Goal: Transaction & Acquisition: Purchase product/service

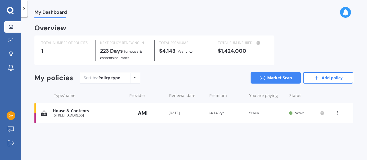
click at [12, 15] on div "My Dashboard Market Scan Explore insurance Notifications [PERSON_NAME] Submit f…" at bounding box center [10, 80] width 21 height 160
click at [9, 11] on icon at bounding box center [10, 10] width 7 height 7
click at [11, 41] on icon at bounding box center [10, 40] width 5 height 4
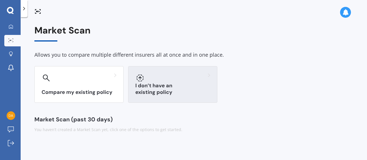
click at [156, 91] on h3 "I don’t have an existing policy" at bounding box center [172, 89] width 75 height 13
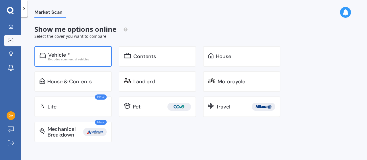
click at [92, 59] on div "Excludes commercial vehicles" at bounding box center [77, 59] width 59 height 3
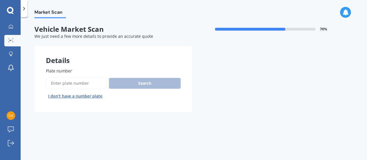
click at [90, 81] on input "Plate number" at bounding box center [76, 83] width 61 height 12
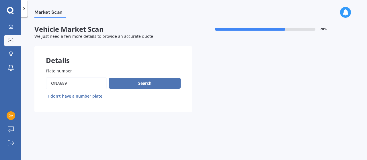
type input "QNA689"
click at [160, 82] on button "Search" at bounding box center [145, 83] width 72 height 11
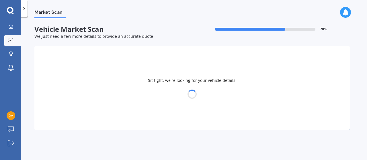
select select "21"
select select "05"
select select "1975"
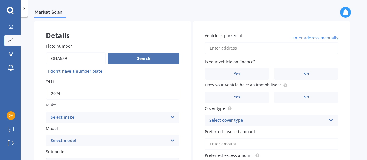
scroll to position [30, 0]
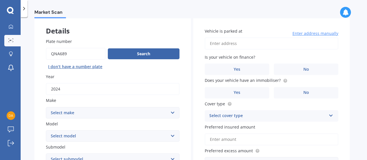
click at [228, 45] on input "Vehicle is parked at" at bounding box center [272, 44] width 134 height 12
type input "[STREET_ADDRESS]"
click at [46, 107] on select "Select make AC ALFA ROMEO ASTON [PERSON_NAME] AUDI AUSTIN BEDFORD Bentley BMW B…" at bounding box center [113, 112] width 134 height 11
select select "HAVAL"
click option "HAVAL" at bounding box center [0, 0] width 0 height 0
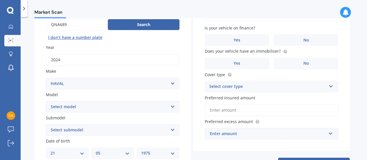
scroll to position [72, 0]
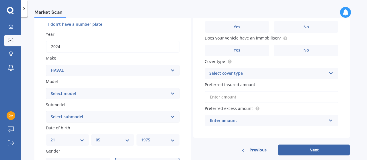
click at [46, 88] on select "Select model H2 H6 H9 Jolion" at bounding box center [113, 93] width 134 height 11
select select "H6"
click option "H6" at bounding box center [0, 0] width 0 height 0
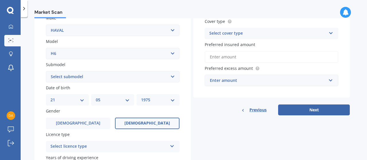
scroll to position [113, 0]
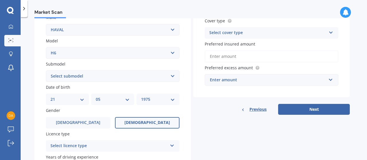
click at [46, 71] on select "Select submodel Lux Premium Ultra Ultra Hybrid 2WD" at bounding box center [113, 76] width 134 height 11
select select "ULTRA HYBRID 2WD"
click option "Ultra Hybrid 2WD" at bounding box center [0, 0] width 0 height 0
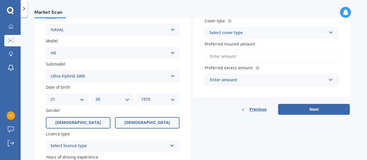
click at [82, 124] on span "[DEMOGRAPHIC_DATA]" at bounding box center [78, 123] width 46 height 5
click at [0, 0] on input "[DEMOGRAPHIC_DATA]" at bounding box center [0, 0] width 0 height 0
click at [138, 124] on label "[DEMOGRAPHIC_DATA]" at bounding box center [147, 122] width 65 height 11
click at [0, 0] on input "[DEMOGRAPHIC_DATA]" at bounding box center [0, 0] width 0 height 0
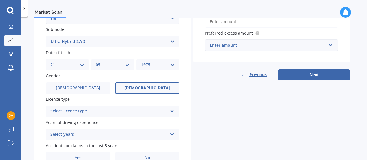
scroll to position [148, 0]
click at [134, 111] on div "Select licence type" at bounding box center [109, 111] width 117 height 7
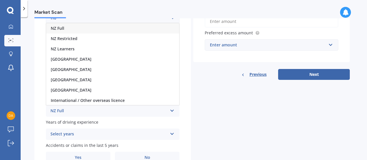
click at [91, 30] on div "NZ Full" at bounding box center [112, 28] width 133 height 10
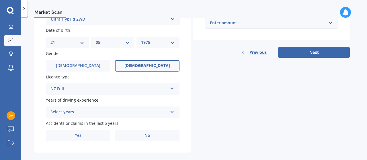
scroll to position [178, 0]
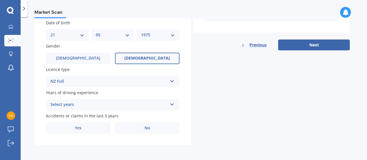
click at [90, 107] on div "Select years" at bounding box center [109, 105] width 117 height 7
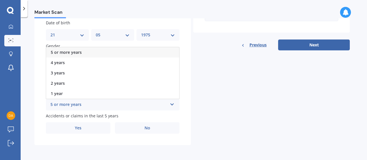
click at [88, 51] on div "5 or more years" at bounding box center [112, 52] width 133 height 10
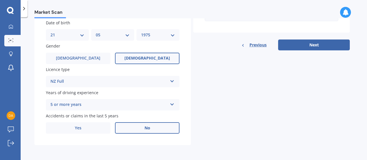
click at [149, 126] on label "No" at bounding box center [147, 128] width 65 height 11
click at [0, 0] on input "No" at bounding box center [0, 0] width 0 height 0
click at [167, 129] on label "No" at bounding box center [147, 128] width 65 height 11
click at [0, 0] on input "No" at bounding box center [0, 0] width 0 height 0
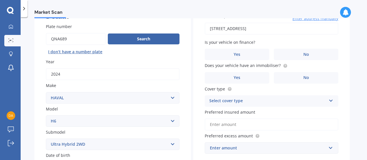
scroll to position [46, 0]
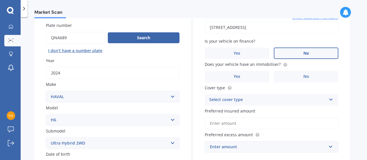
click at [314, 54] on label "No" at bounding box center [306, 53] width 65 height 11
click at [0, 0] on input "No" at bounding box center [0, 0] width 0 height 0
click at [238, 74] on label "Yes" at bounding box center [237, 76] width 65 height 11
click at [0, 0] on input "Yes" at bounding box center [0, 0] width 0 height 0
click at [249, 100] on div "Select cover type" at bounding box center [267, 100] width 117 height 7
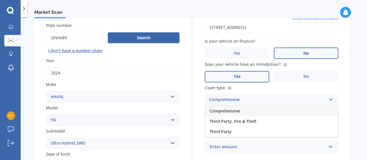
click at [243, 112] on div "Comprehensive" at bounding box center [271, 111] width 133 height 10
click at [243, 112] on span "Preferred insured amount" at bounding box center [230, 110] width 51 height 5
click at [243, 118] on input "Preferred insured amount" at bounding box center [272, 124] width 134 height 12
click at [243, 112] on span "Preferred insured amount" at bounding box center [230, 110] width 51 height 5
click at [243, 118] on input "Preferred insured amount" at bounding box center [272, 124] width 134 height 12
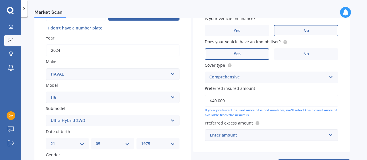
scroll to position [83, 0]
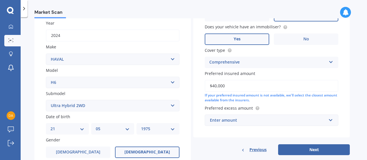
type input "$40,000"
click at [226, 123] on div "Enter amount" at bounding box center [268, 120] width 116 height 6
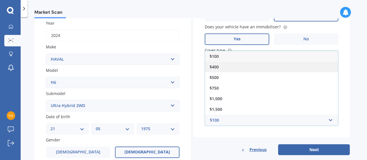
click at [229, 65] on div "$400" at bounding box center [271, 67] width 133 height 11
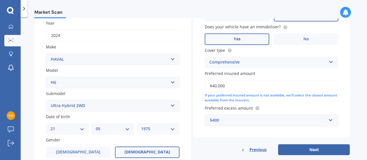
click at [220, 121] on div "$400" at bounding box center [268, 120] width 116 height 6
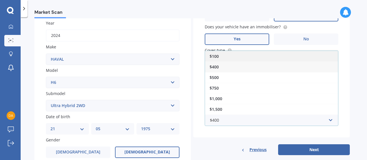
click at [225, 57] on div "$100" at bounding box center [271, 56] width 133 height 11
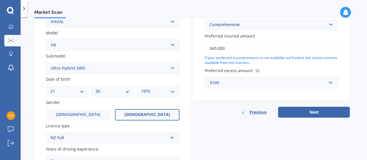
scroll to position [121, 0]
click at [290, 113] on button "Next" at bounding box center [314, 112] width 72 height 11
select select "21"
select select "05"
select select "1975"
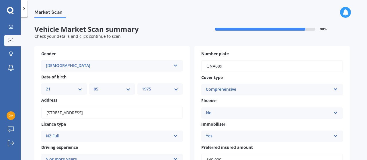
scroll to position [0, 0]
click at [290, 113] on div "No" at bounding box center [268, 113] width 125 height 7
click at [273, 134] on div "No" at bounding box center [272, 135] width 141 height 10
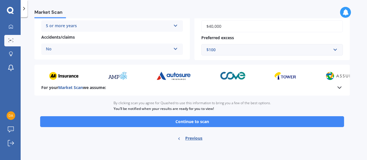
scroll to position [136, 0]
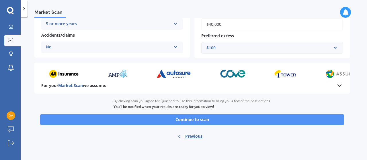
click at [263, 120] on button "Continue to scan" at bounding box center [192, 119] width 304 height 11
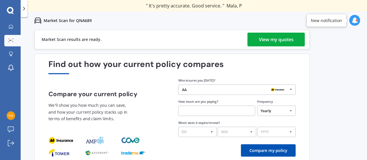
click at [288, 42] on div "View my quotes" at bounding box center [276, 40] width 35 height 14
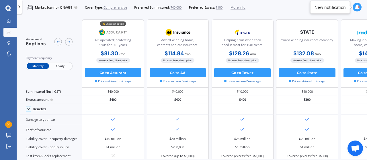
click at [61, 66] on span "Yearly" at bounding box center [60, 66] width 22 height 6
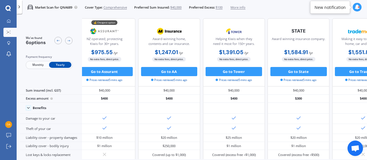
scroll to position [1, 0]
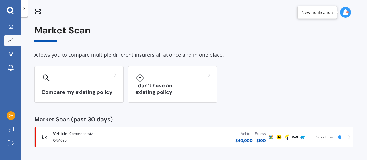
click at [248, 141] on div "$ 40,000" at bounding box center [244, 141] width 17 height 6
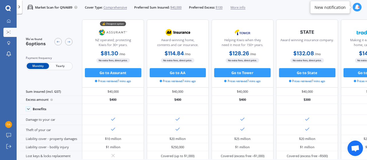
click at [176, 8] on span "$40,000" at bounding box center [175, 7] width 11 height 5
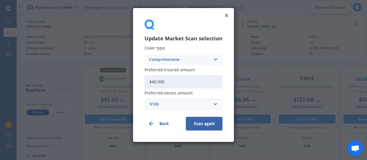
click at [156, 81] on input "$40,000" at bounding box center [184, 81] width 78 height 13
type input "$35,000"
click at [195, 123] on button "Scan again" at bounding box center [204, 124] width 37 height 14
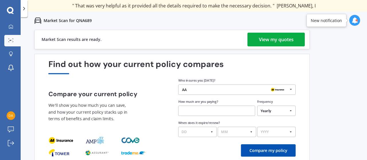
click at [280, 37] on div "View my quotes" at bounding box center [276, 40] width 35 height 14
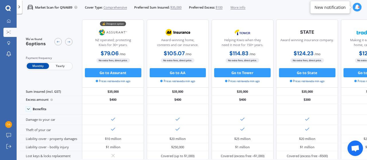
click at [56, 67] on span "Yearly" at bounding box center [60, 66] width 22 height 6
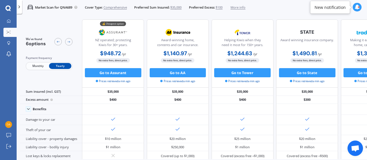
click at [177, 9] on span "$35,000" at bounding box center [175, 7] width 11 height 5
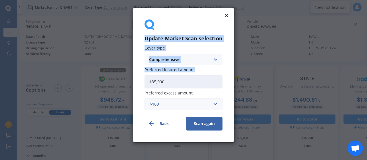
drag, startPoint x: 177, startPoint y: 9, endPoint x: 156, endPoint y: 82, distance: 76.0
click at [156, 82] on div "Update Market Scan selection Cover type Comprehensive Comprehensive Third Party…" at bounding box center [183, 75] width 101 height 134
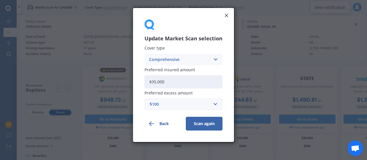
click at [156, 82] on input "$35,000" at bounding box center [184, 81] width 78 height 13
type input "$39,000"
click at [216, 104] on input "text" at bounding box center [181, 104] width 73 height 11
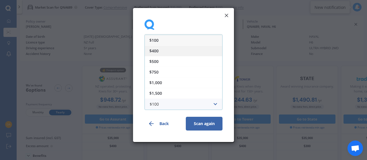
click at [163, 49] on div "$400" at bounding box center [183, 51] width 77 height 11
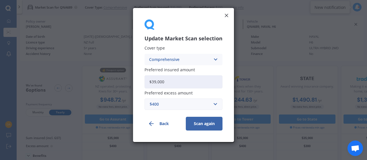
click at [195, 123] on button "Scan again" at bounding box center [204, 124] width 37 height 14
